Goal: Task Accomplishment & Management: Use online tool/utility

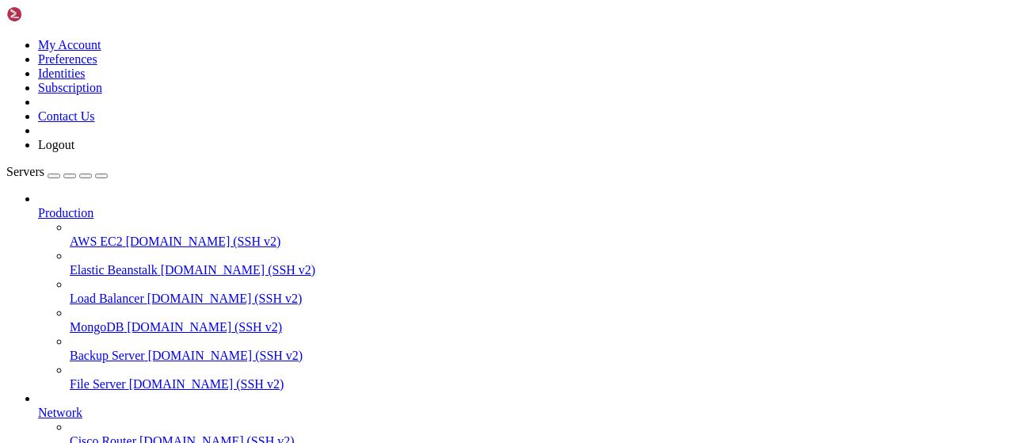
scroll to position [412, 0]
type input "/root/bot-bypass"
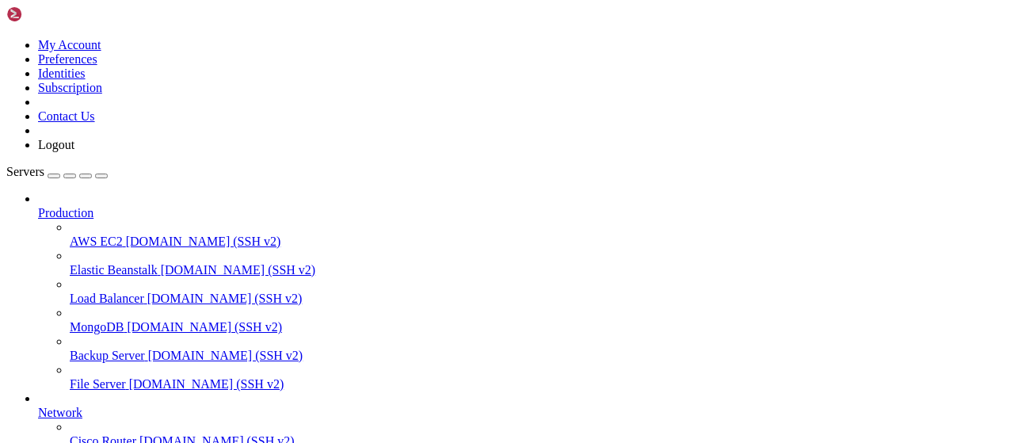
drag, startPoint x: 665, startPoint y: 300, endPoint x: 240, endPoint y: 193, distance: 438.2
drag, startPoint x: 757, startPoint y: 323, endPoint x: 231, endPoint y: 198, distance: 540.7
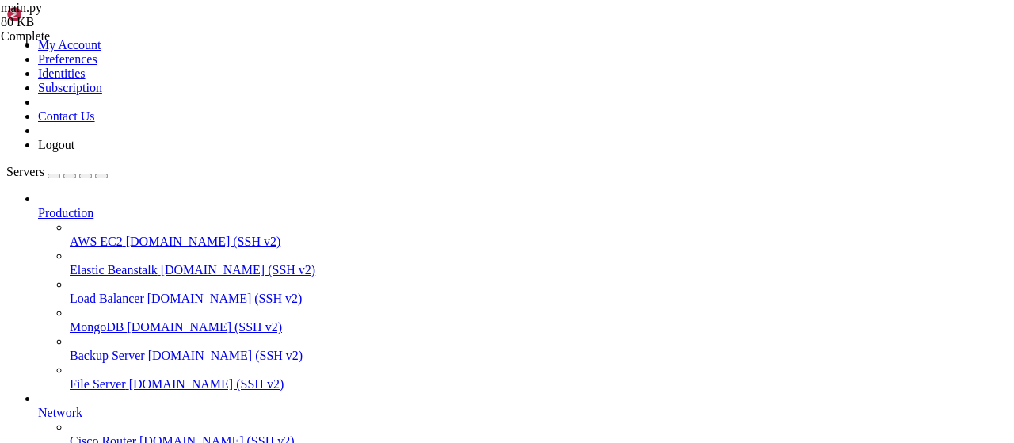
drag, startPoint x: 792, startPoint y: 289, endPoint x: 532, endPoint y: 196, distance: 275.5
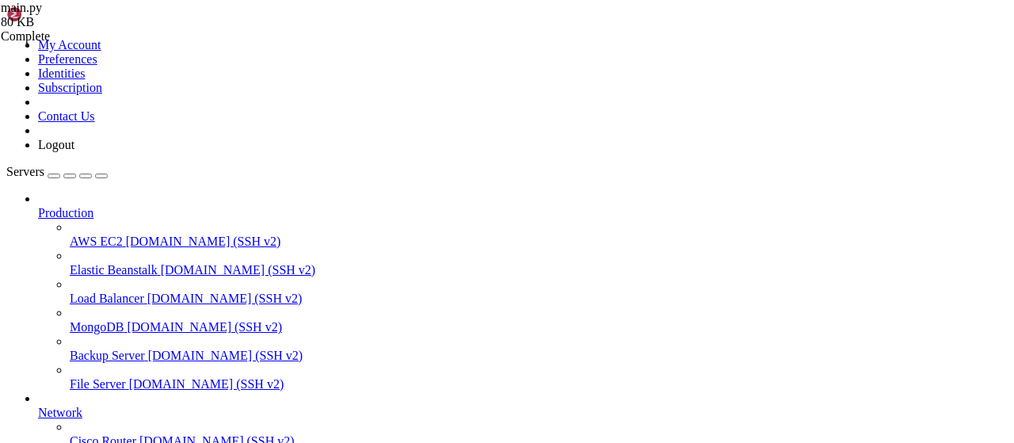
scroll to position [3201, 0]
drag, startPoint x: 778, startPoint y: 283, endPoint x: 243, endPoint y: 176, distance: 545.5
type textarea "async def request_api(api_url, api_key, url_to_bypass): try:"
